Goal: Go to known website: Go to known website

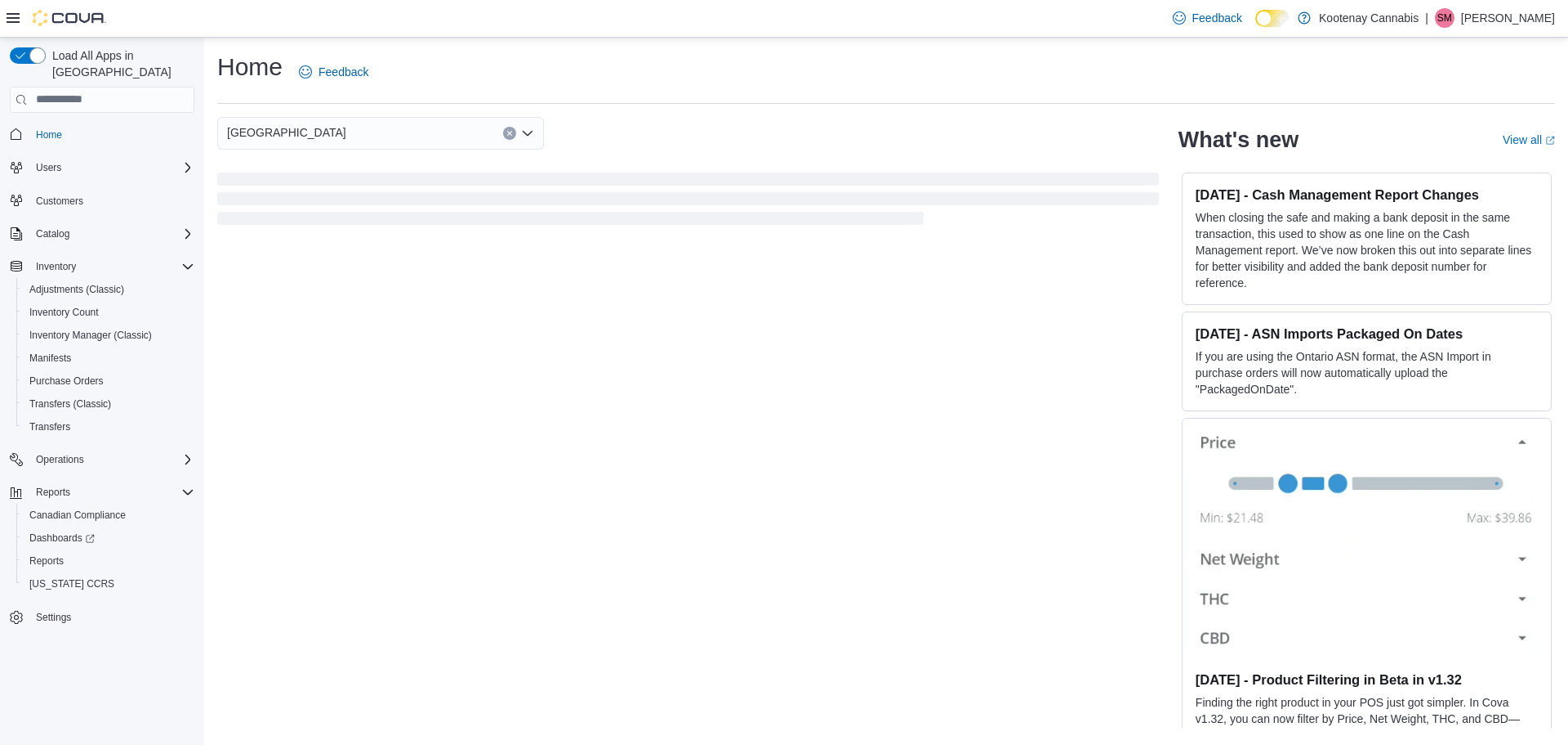
click at [531, 134] on icon "Open list of options" at bounding box center [527, 132] width 10 height 5
click at [617, 115] on div "Home Feedback Vancouver What's new View all (opens in a new tab or window) [DAT…" at bounding box center [886, 388] width 1364 height 703
